Goal: Check status: Check status

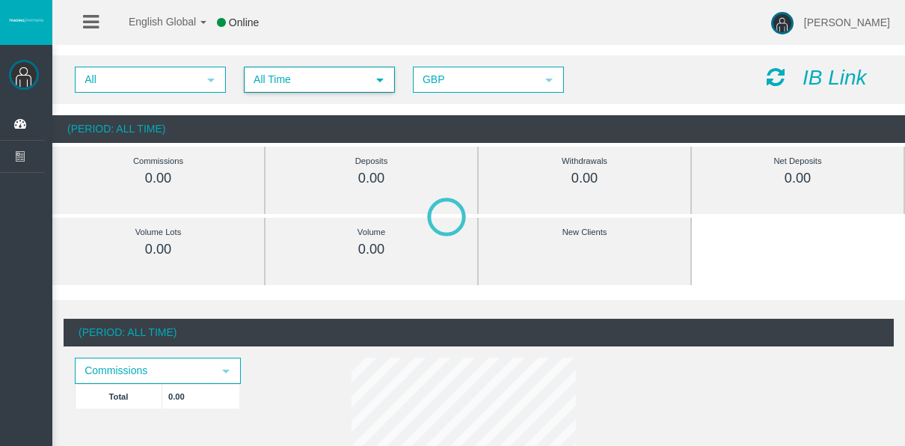
click at [296, 67] on span "All Time select 5" at bounding box center [319, 80] width 151 height 26
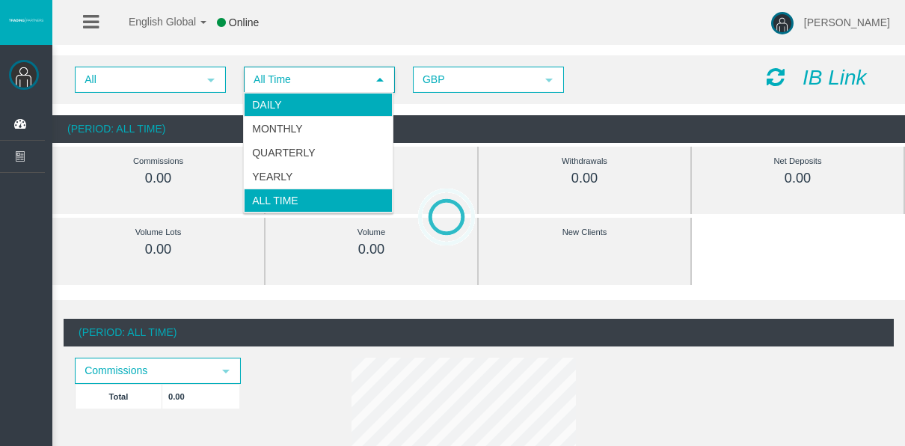
click at [316, 107] on li "Daily" at bounding box center [318, 105] width 149 height 24
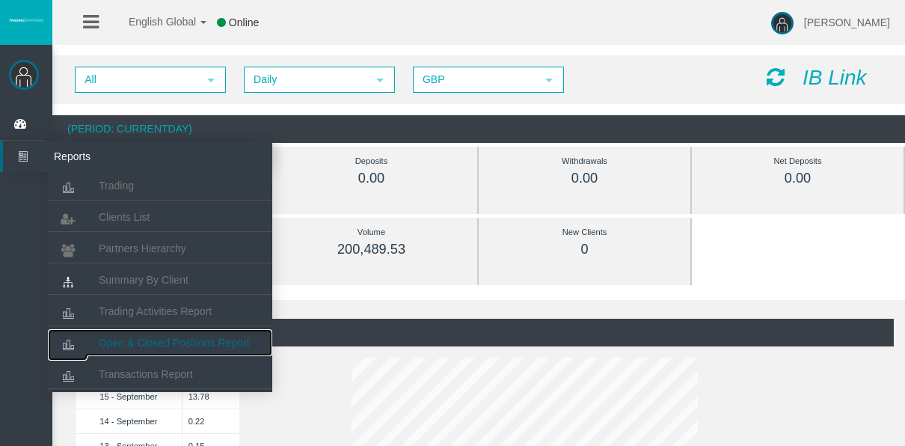
click at [119, 349] on link "Open & Closed Positions Report" at bounding box center [160, 342] width 224 height 27
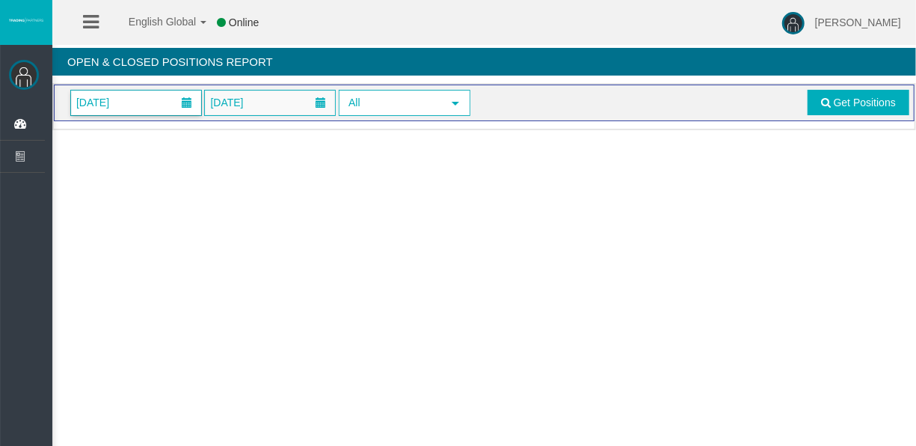
click at [141, 105] on span "01/09/2025" at bounding box center [136, 103] width 130 height 25
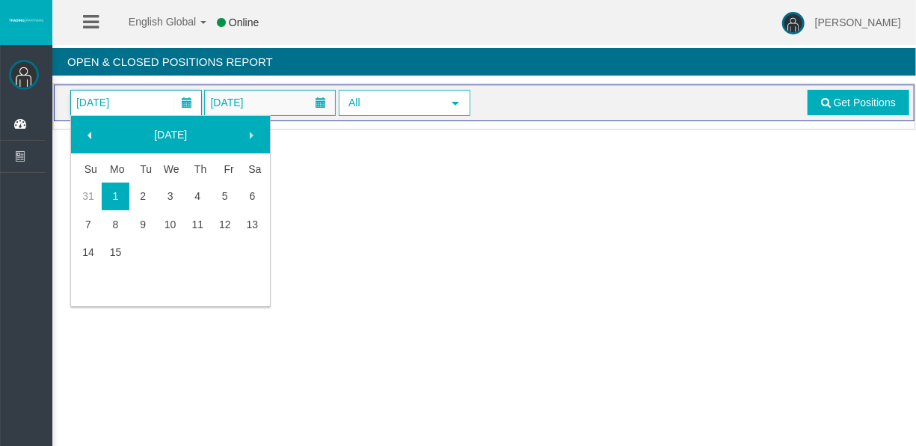
click at [126, 250] on link "15" at bounding box center [116, 252] width 28 height 27
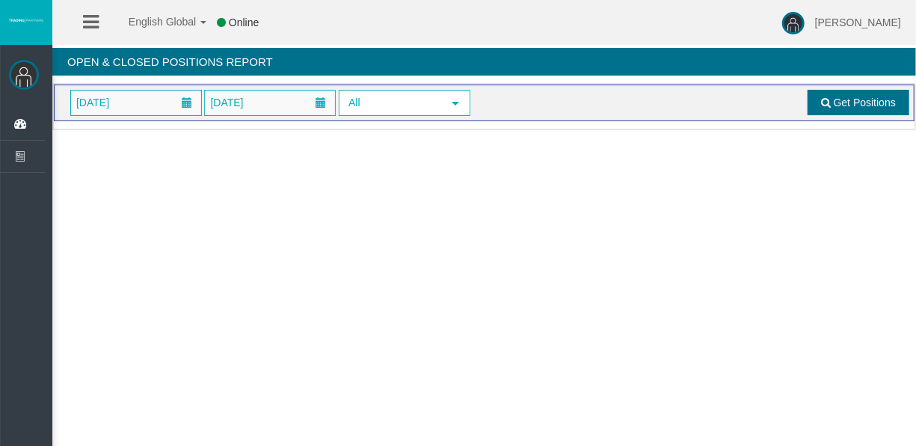
click at [854, 92] on link "Get Positions" at bounding box center [859, 102] width 102 height 25
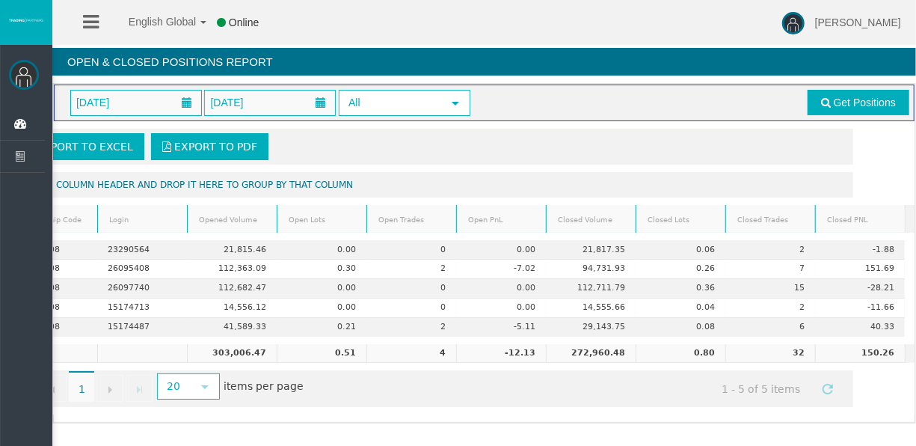
scroll to position [0, 55]
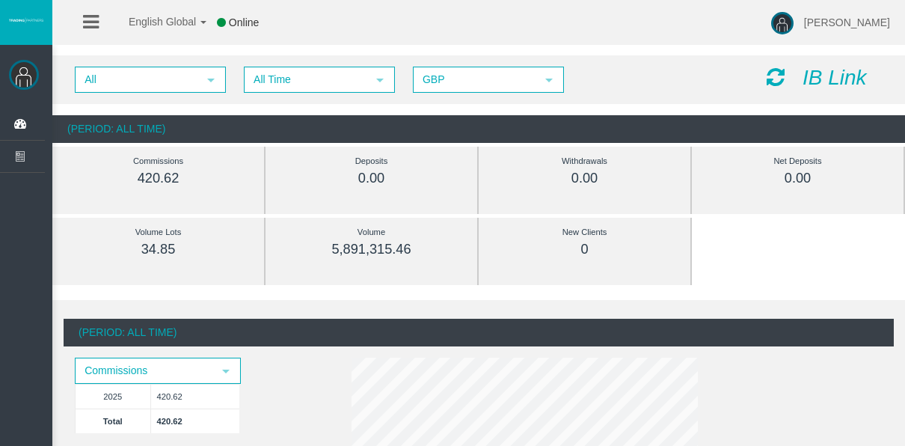
click at [267, 87] on span "All Time" at bounding box center [305, 79] width 121 height 23
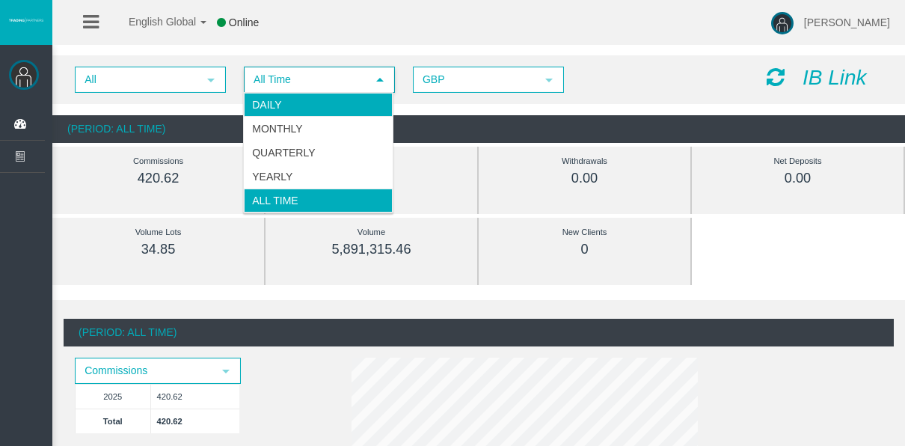
click at [269, 105] on li "Daily" at bounding box center [318, 105] width 149 height 24
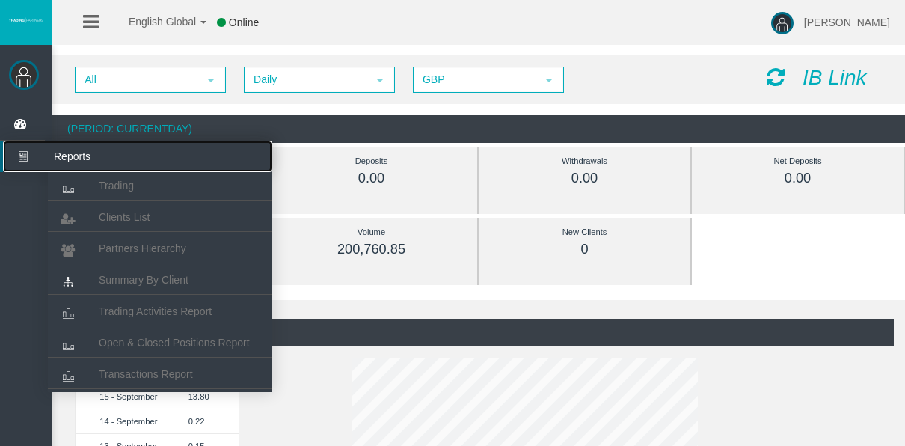
click at [16, 149] on icon at bounding box center [23, 156] width 40 height 31
click at [156, 348] on span "Open & Closed Positions Report" at bounding box center [174, 343] width 151 height 12
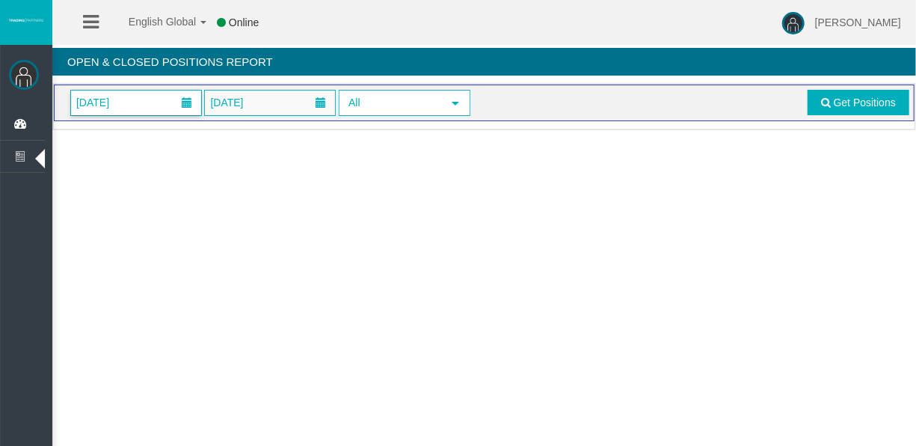
click at [85, 102] on span "[DATE]" at bounding box center [93, 102] width 42 height 21
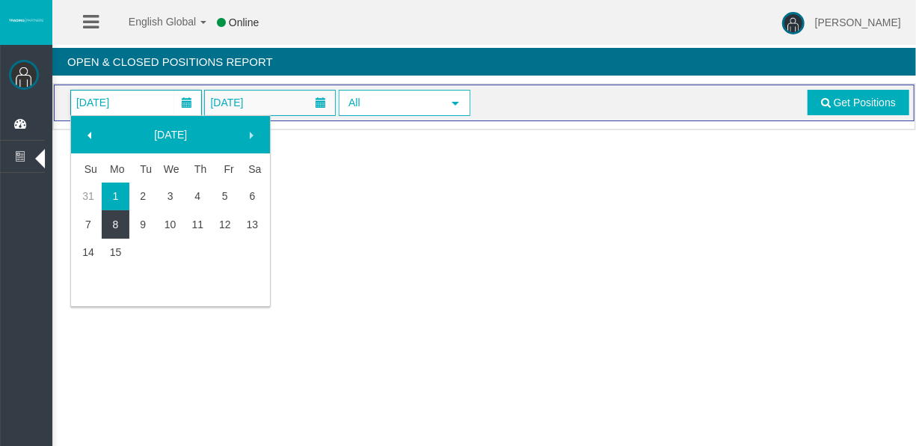
click at [120, 232] on link "8" at bounding box center [116, 224] width 28 height 27
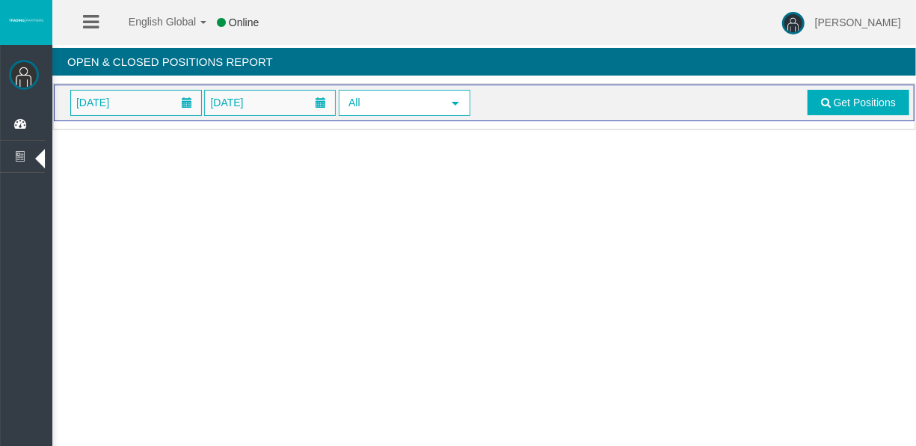
click at [121, 123] on div "Loading... [DATE] [DATE] All select Get Positions" at bounding box center [484, 106] width 864 height 47
click at [114, 105] on span "[DATE]" at bounding box center [93, 102] width 42 height 21
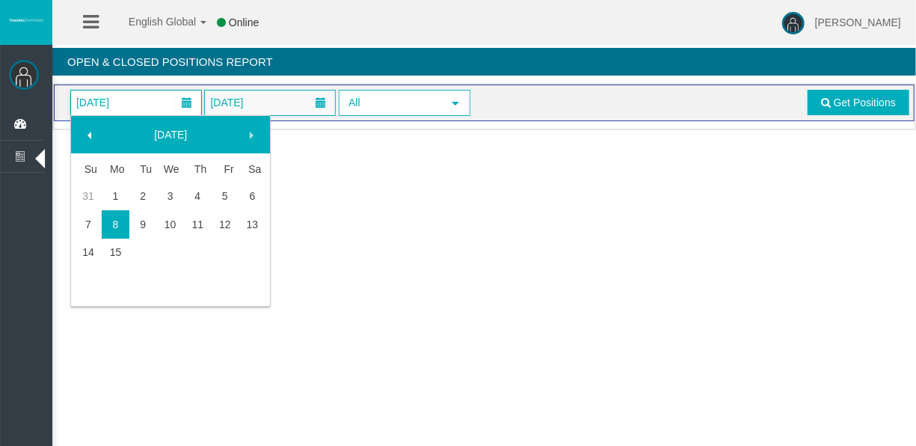
click at [123, 228] on link "8" at bounding box center [116, 224] width 28 height 27
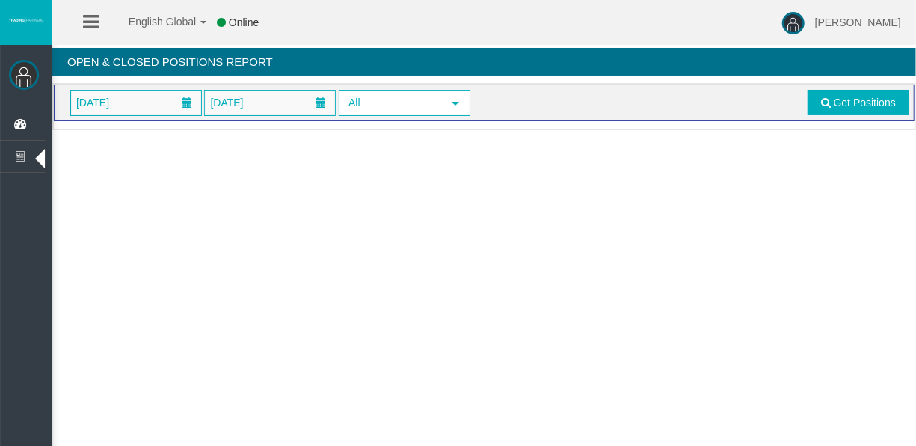
click at [138, 117] on div "[DATE] [DATE] All select Get Positions" at bounding box center [484, 103] width 861 height 37
drag, startPoint x: 124, startPoint y: 134, endPoint x: 121, endPoint y: 97, distance: 36.8
click at [124, 131] on div "[PERSON_NAME] Dashboard Reports Trading Clients List" at bounding box center [471, 69] width 890 height 138
click at [114, 97] on span "[DATE]" at bounding box center [93, 102] width 42 height 21
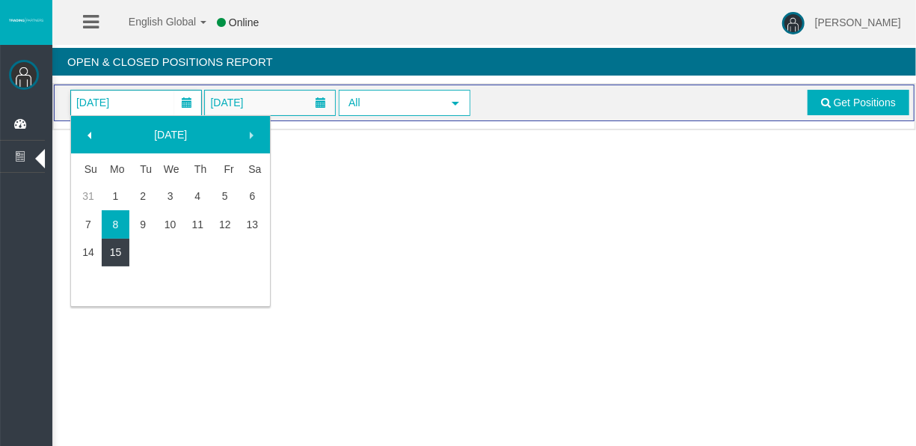
click at [113, 263] on link "15" at bounding box center [116, 252] width 28 height 27
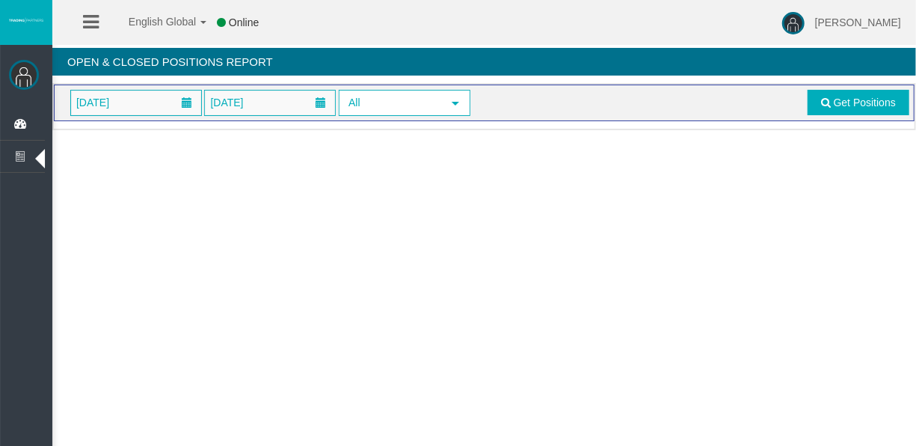
click at [830, 116] on div "[DATE] [DATE] All select Get Positions" at bounding box center [484, 103] width 861 height 37
click at [828, 106] on span at bounding box center [826, 102] width 10 height 10
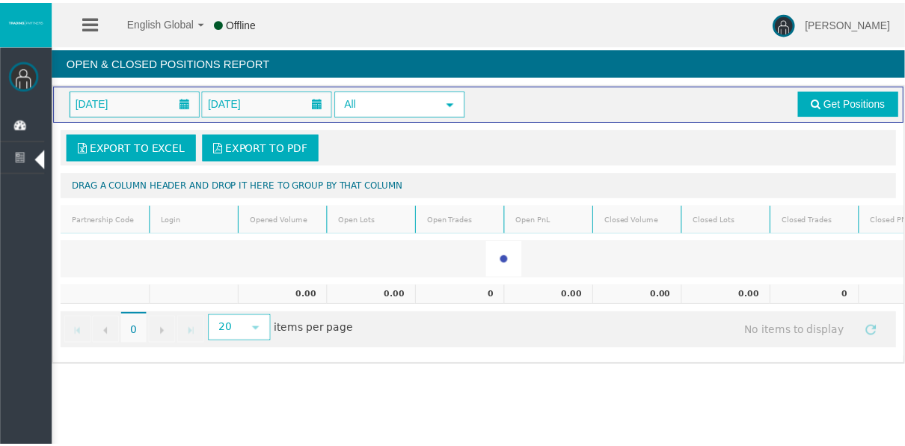
scroll to position [0, 74]
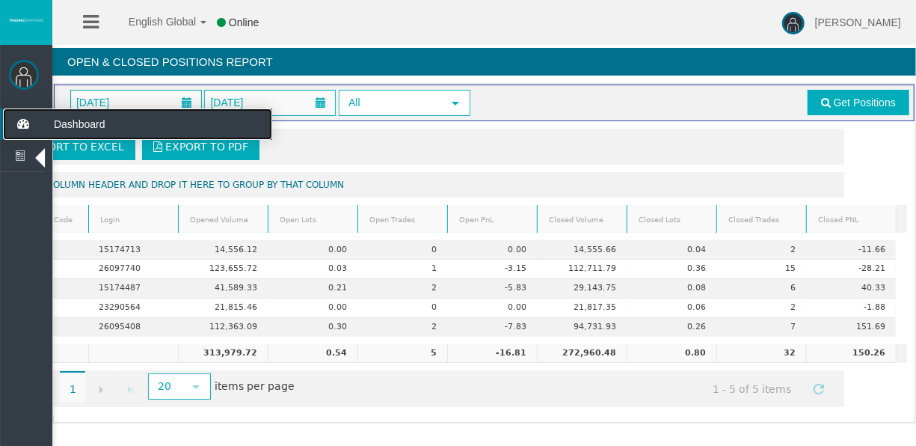
click at [30, 117] on icon at bounding box center [23, 123] width 40 height 31
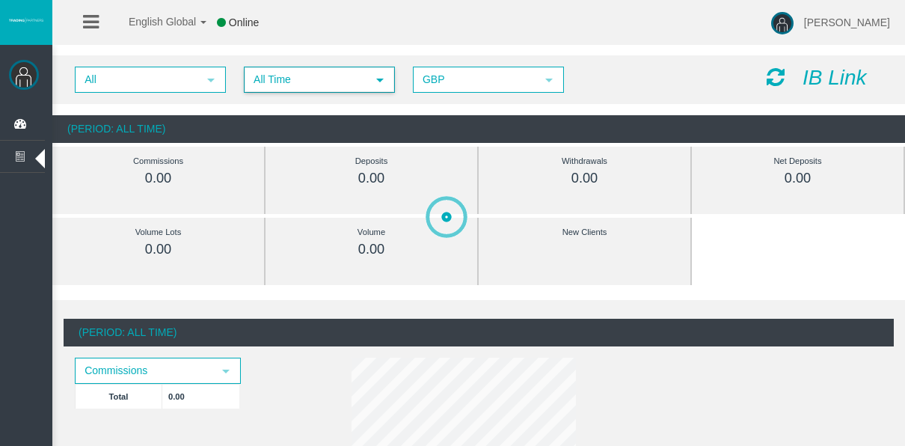
click at [263, 67] on span "All Time select 5" at bounding box center [319, 80] width 151 height 26
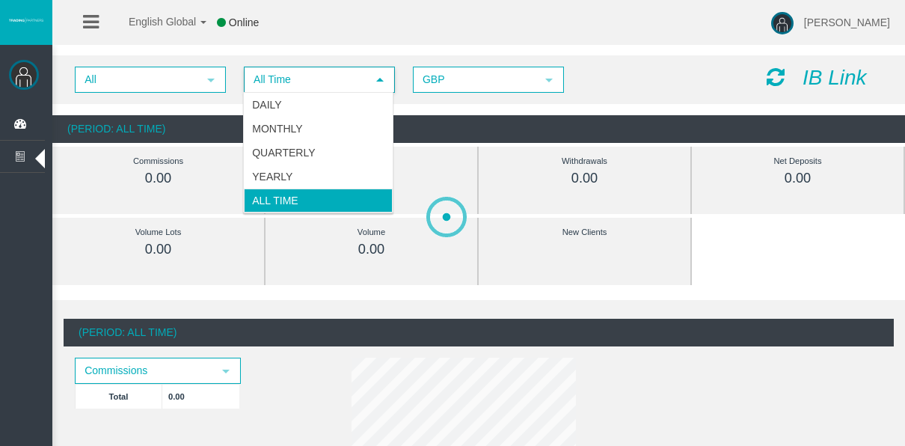
click at [277, 102] on li "Daily" at bounding box center [318, 105] width 149 height 24
